Goal: Navigation & Orientation: Find specific page/section

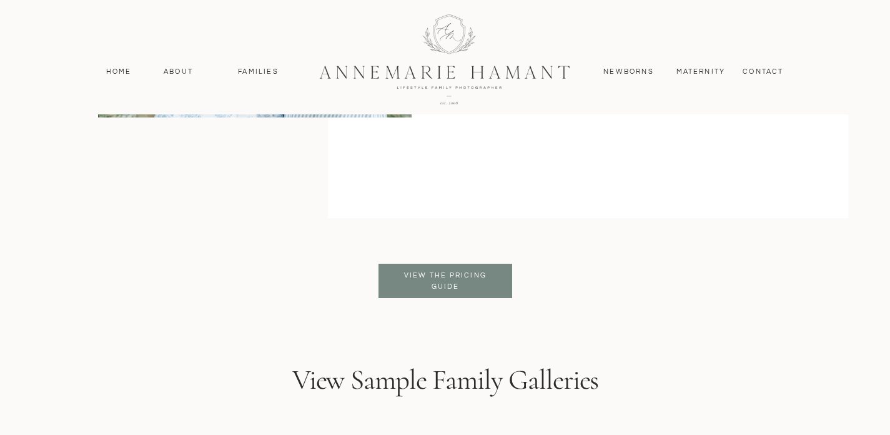
scroll to position [2999, 0]
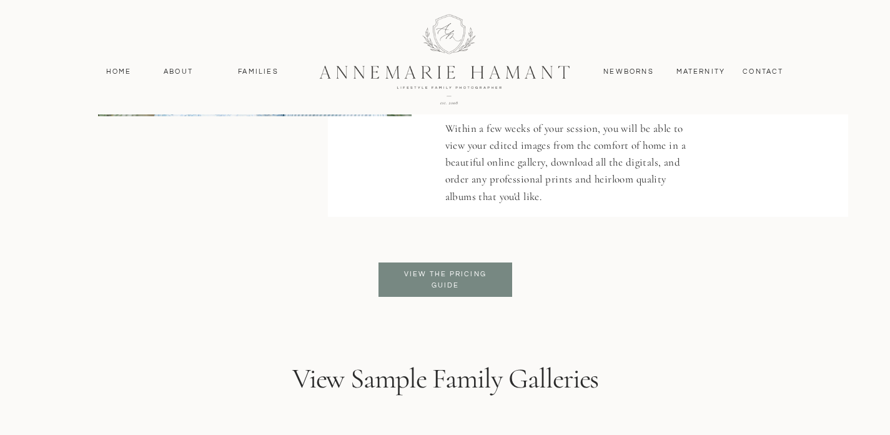
click at [429, 267] on div at bounding box center [446, 279] width 134 height 34
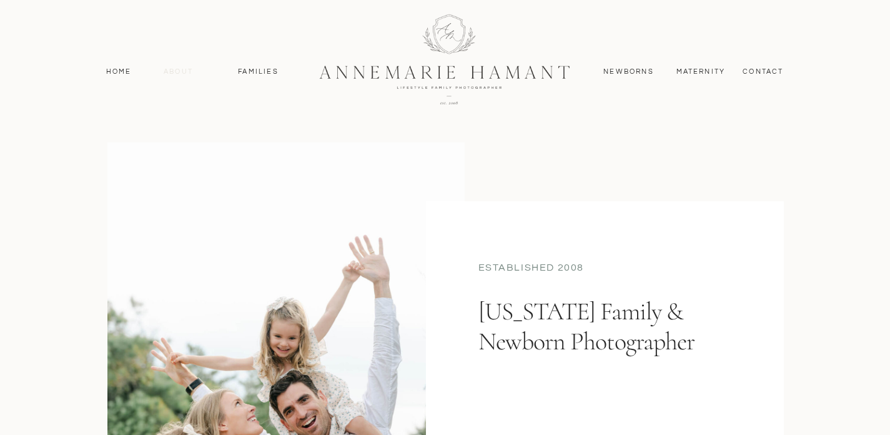
click at [169, 74] on nav "About" at bounding box center [179, 71] width 36 height 11
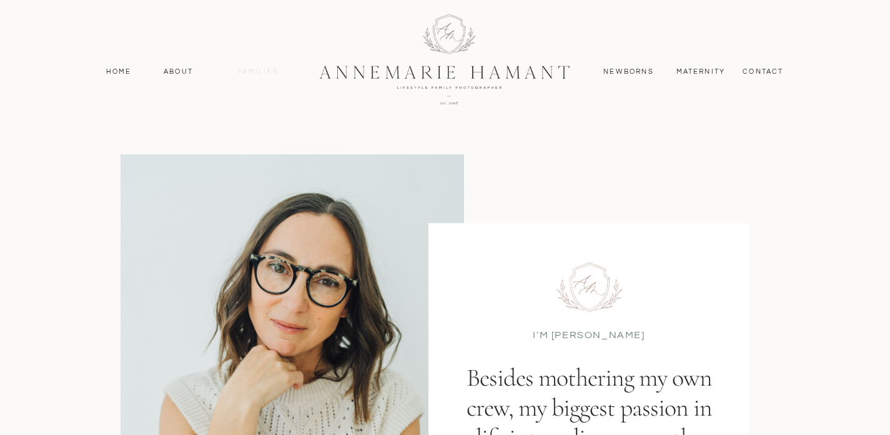
click at [266, 74] on nav "Families" at bounding box center [259, 71] width 56 height 11
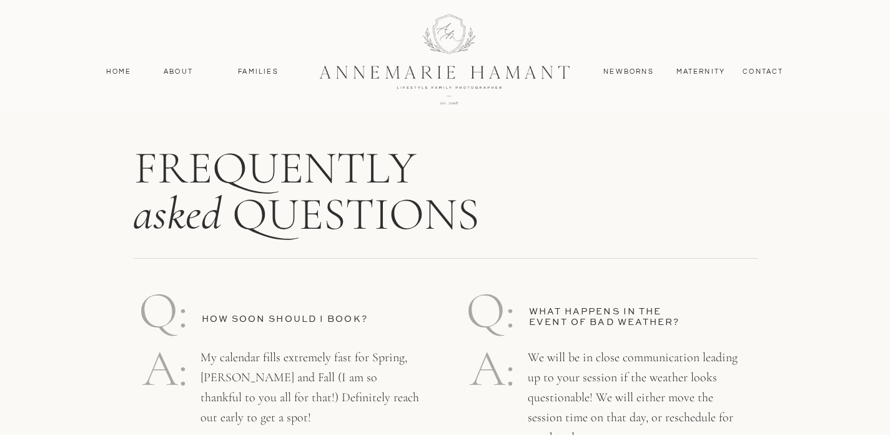
scroll to position [5560, 0]
